Goal: Information Seeking & Learning: Learn about a topic

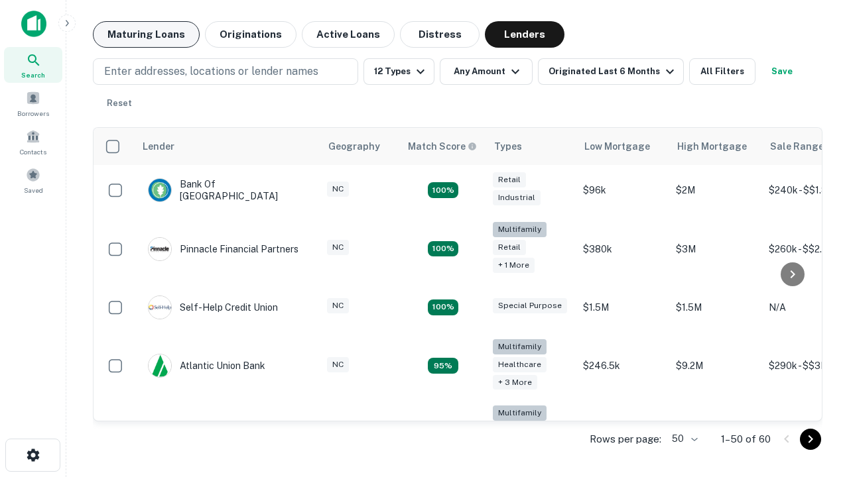
click at [146, 34] on button "Maturing Loans" at bounding box center [146, 34] width 107 height 27
